Goal: Find specific page/section: Find specific page/section

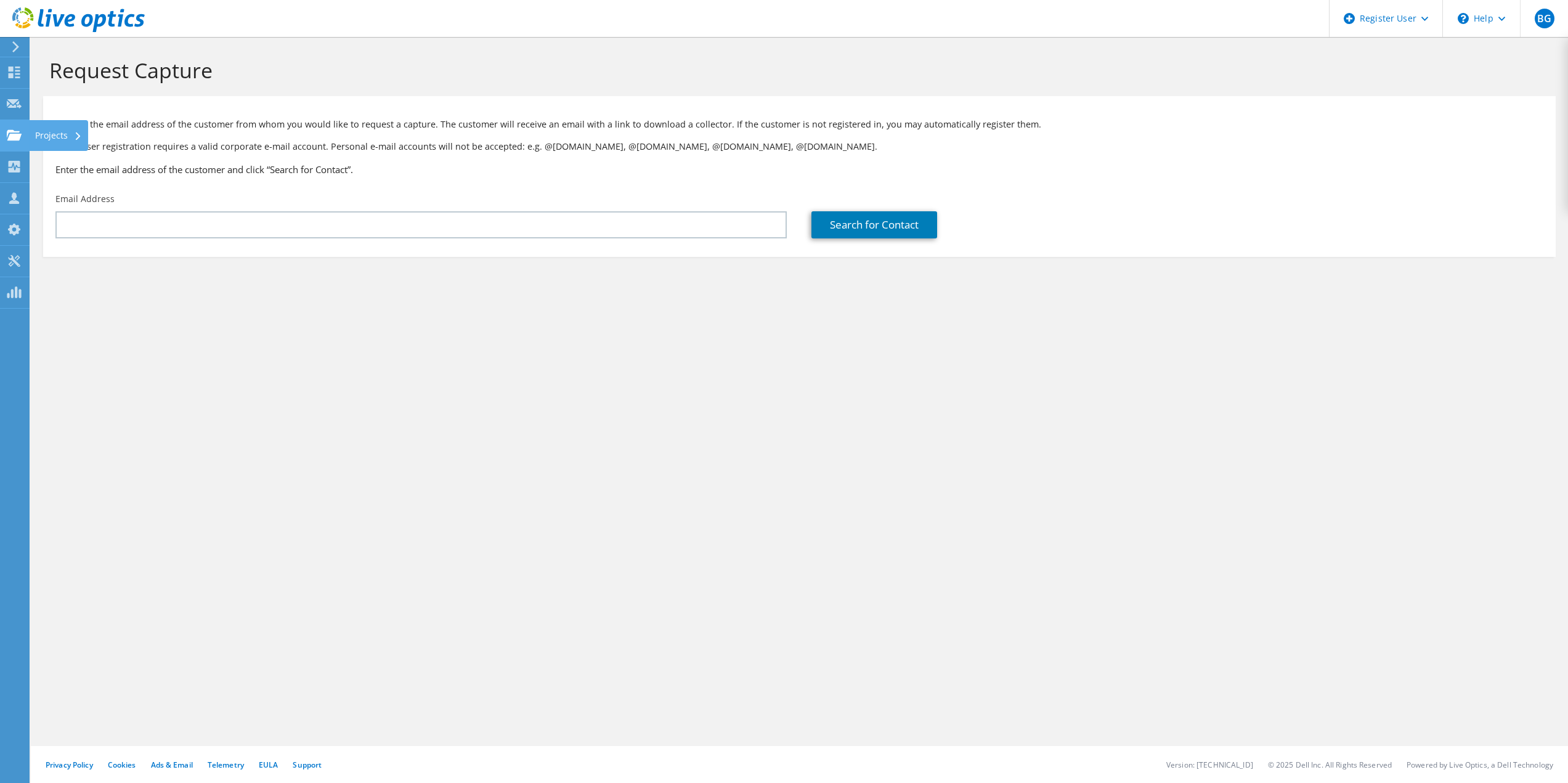
click at [15, 136] on use at bounding box center [14, 135] width 15 height 10
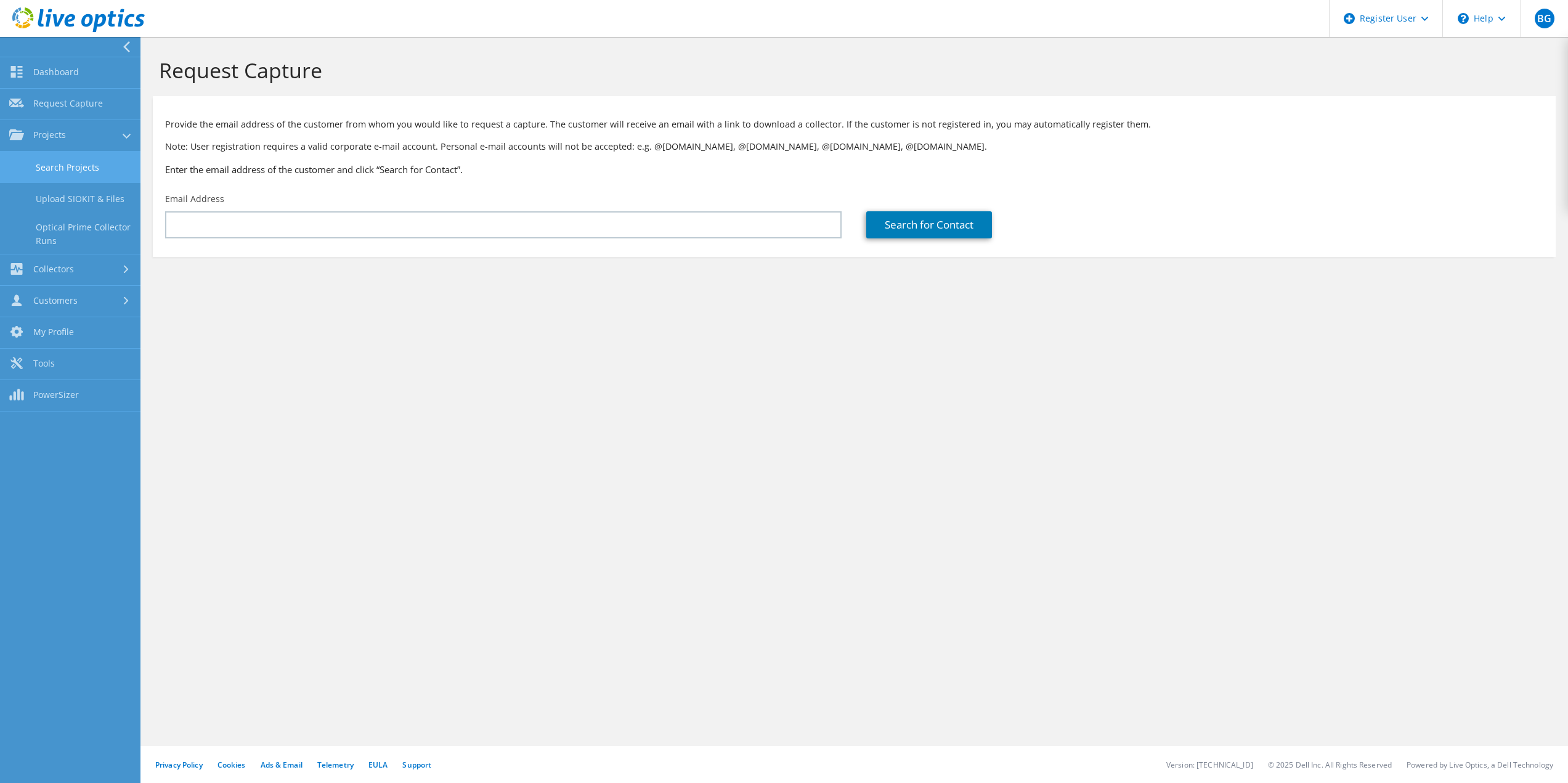
click at [61, 167] on link "Search Projects" at bounding box center [70, 167] width 140 height 31
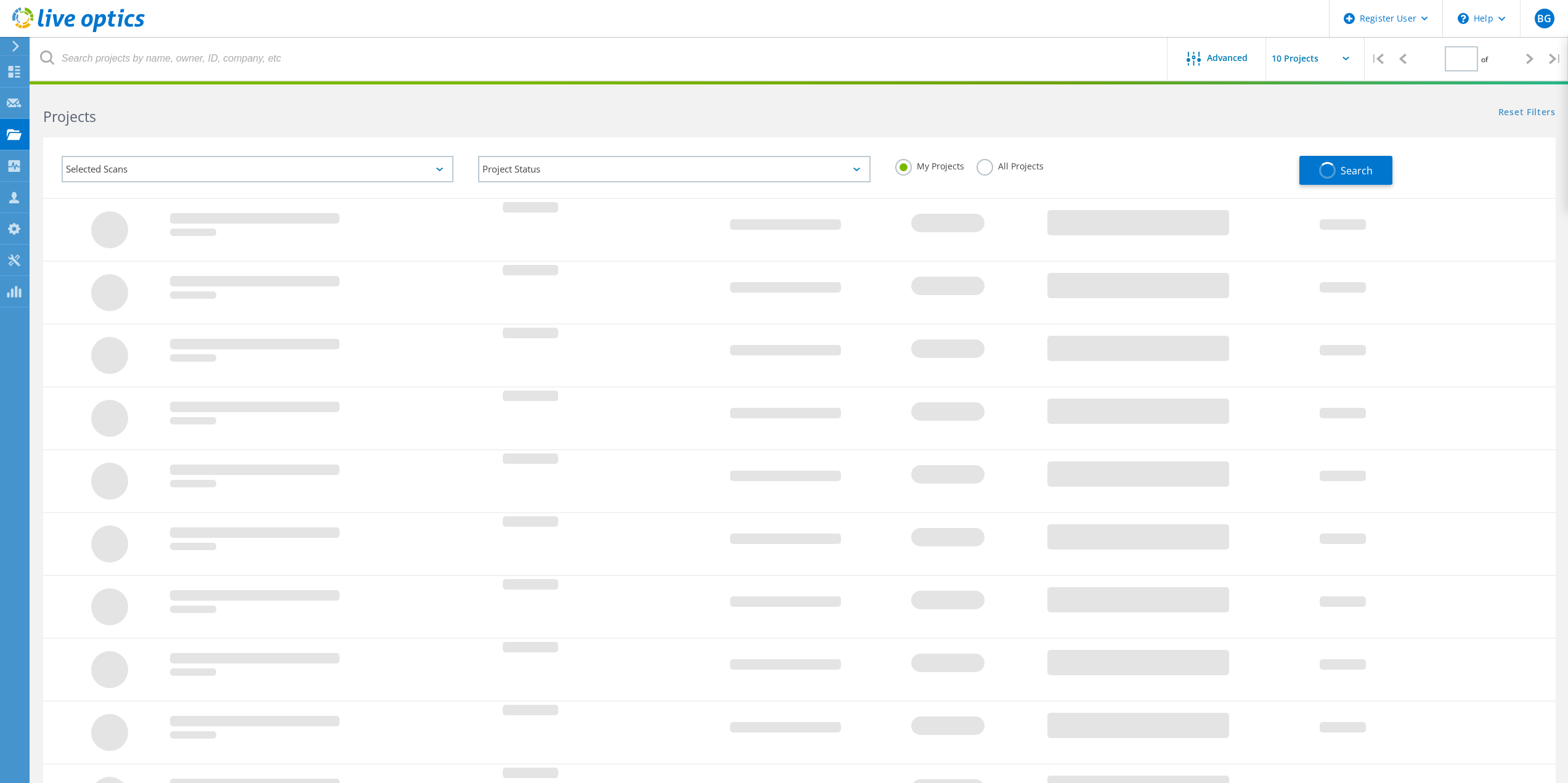
type input "1"
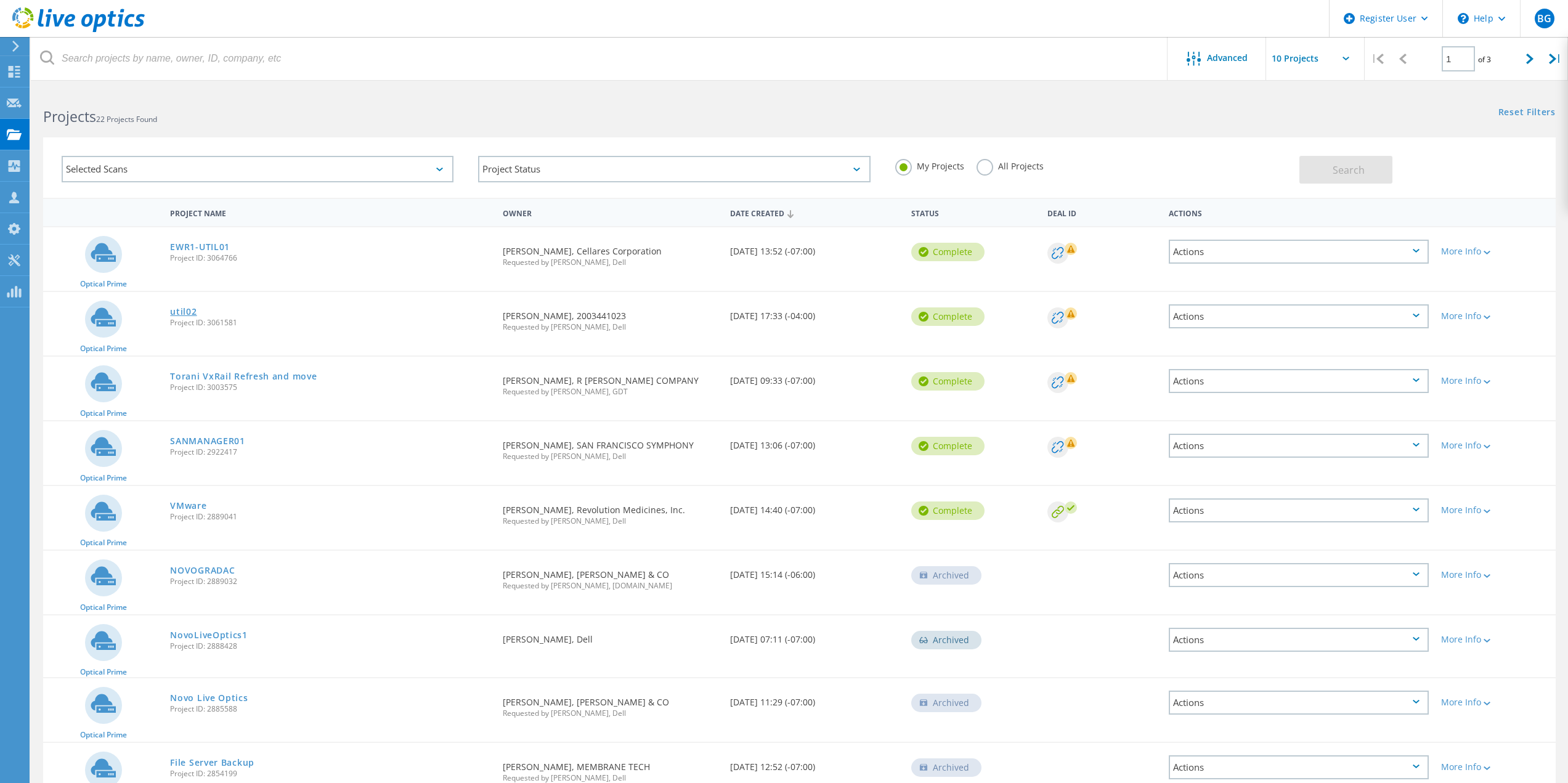
click at [191, 308] on link "util02" at bounding box center [183, 311] width 26 height 9
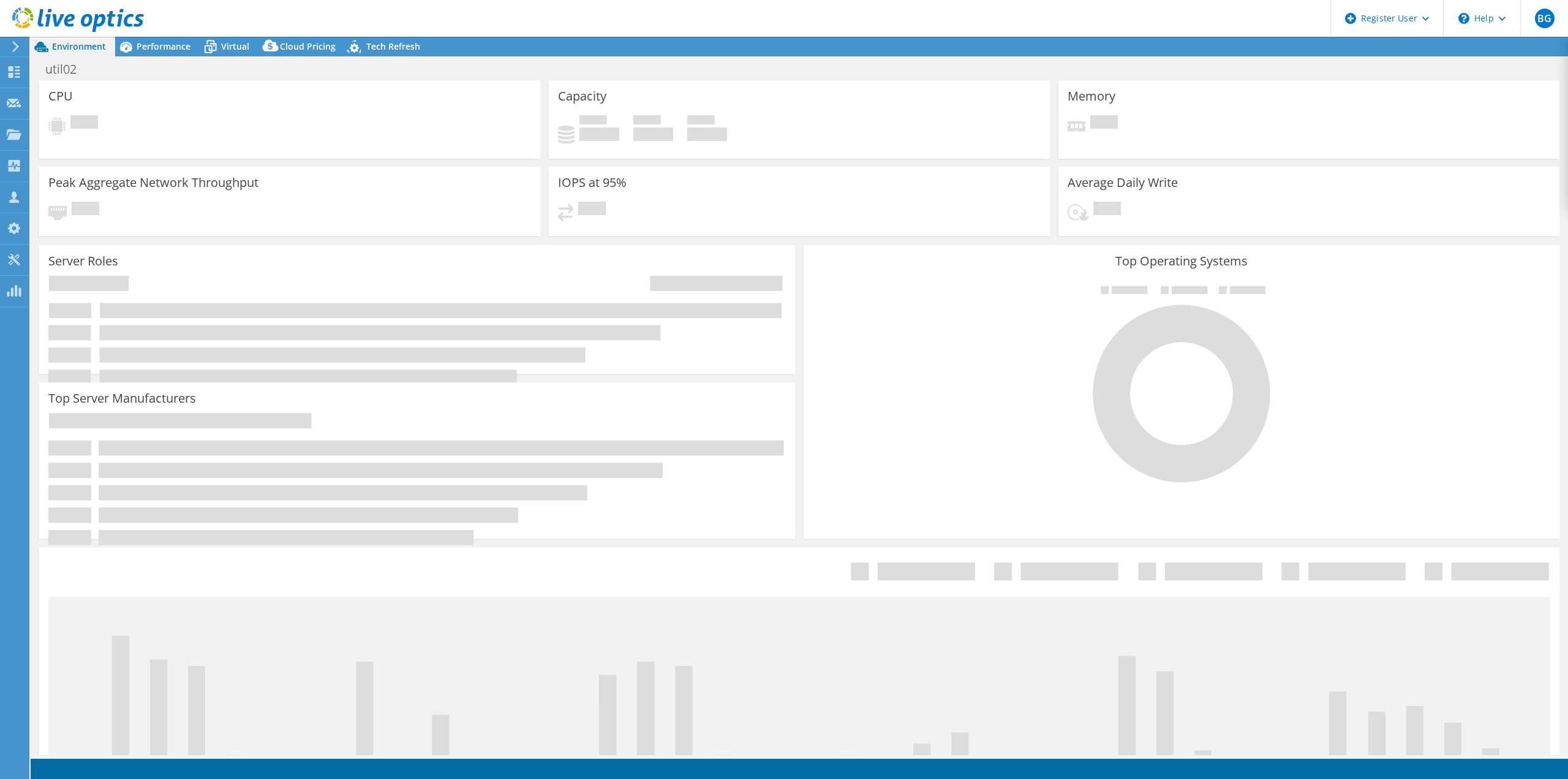
select select "USD"
select select "USWest"
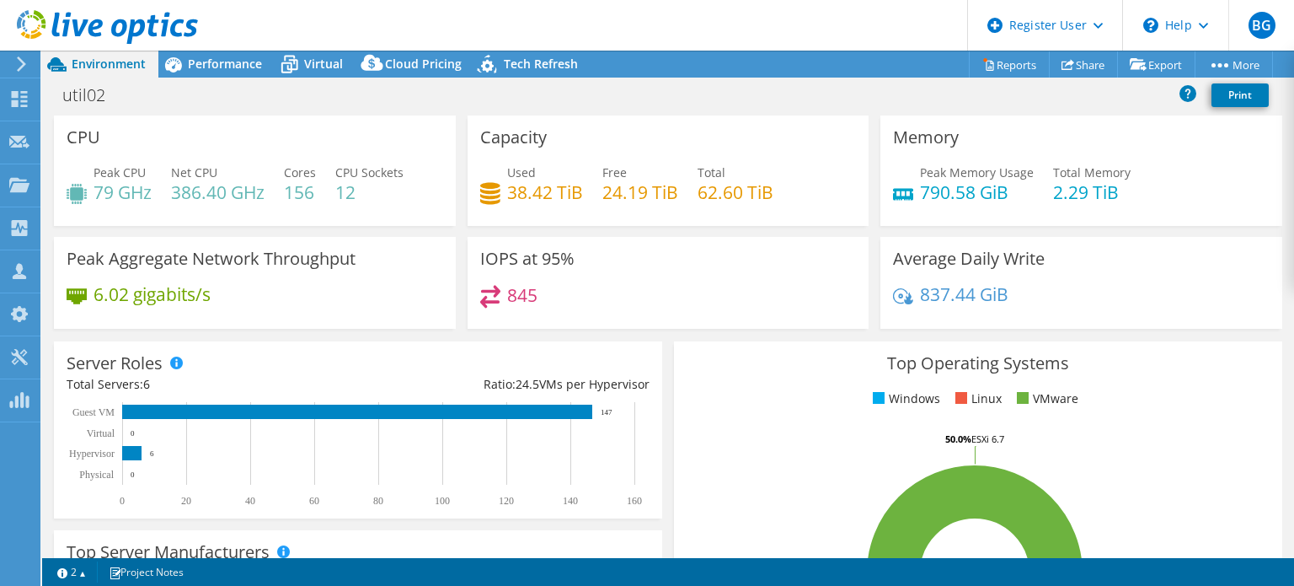
click at [668, 360] on div "Top Operating Systems Windows Linux VMware 50.0% ESXi 8.0 50.0% ESXi 6.7" at bounding box center [978, 542] width 620 height 415
